Goal: Navigation & Orientation: Find specific page/section

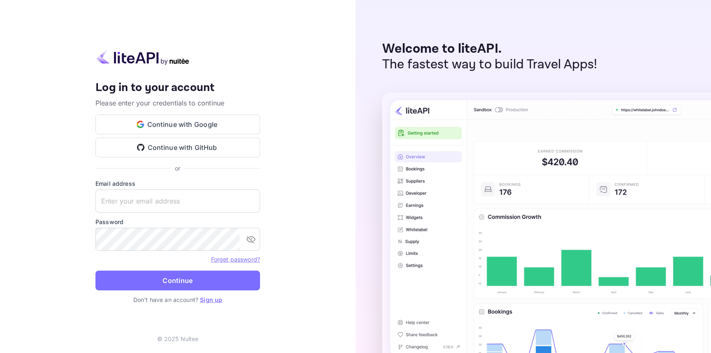
type input "[EMAIL_ADDRESS][DOMAIN_NAME]"
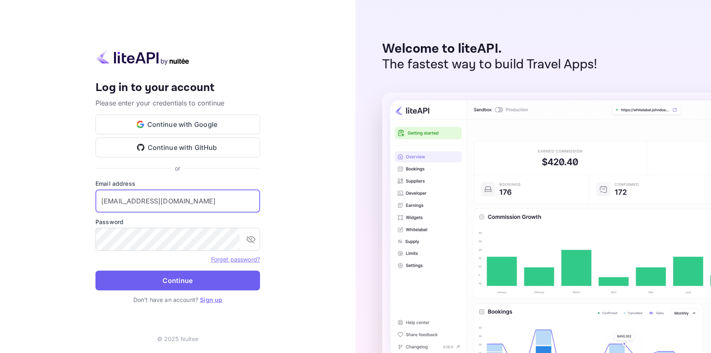
click at [207, 280] on button "Continue" at bounding box center [177, 280] width 165 height 20
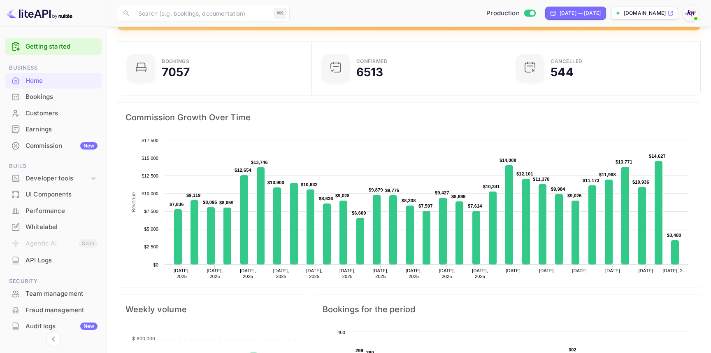
scroll to position [133, 0]
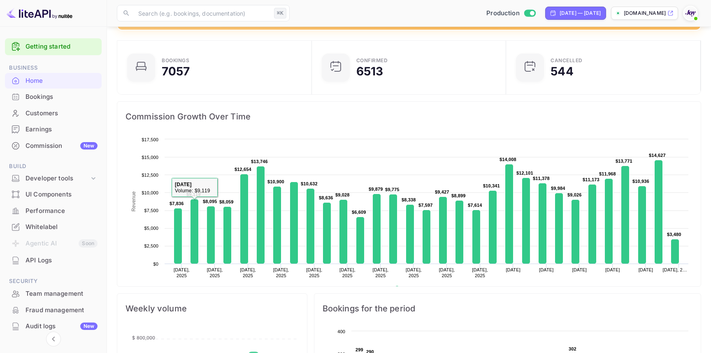
click at [57, 139] on div "Commission New" at bounding box center [53, 146] width 97 height 16
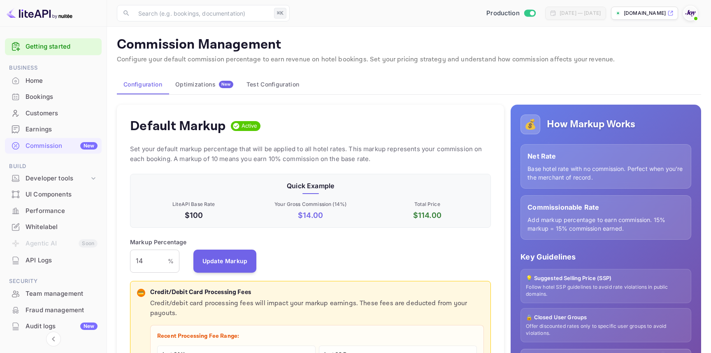
click at [66, 75] on div "Home" at bounding box center [53, 81] width 97 height 16
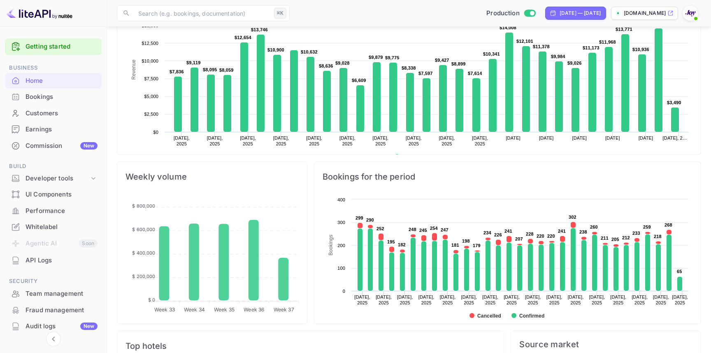
scroll to position [255, 0]
